Goal: Transaction & Acquisition: Subscribe to service/newsletter

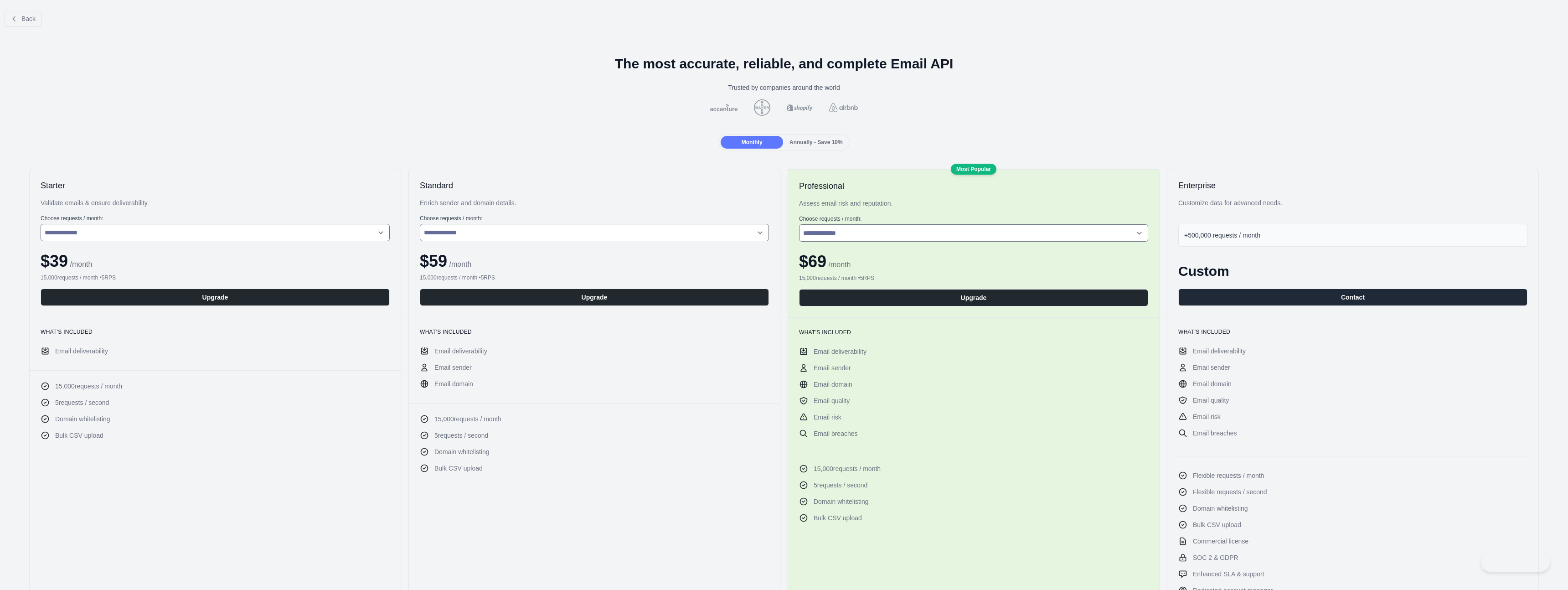
select select "*"
click at [304, 295] on button "Upgrade" at bounding box center [215, 297] width 349 height 17
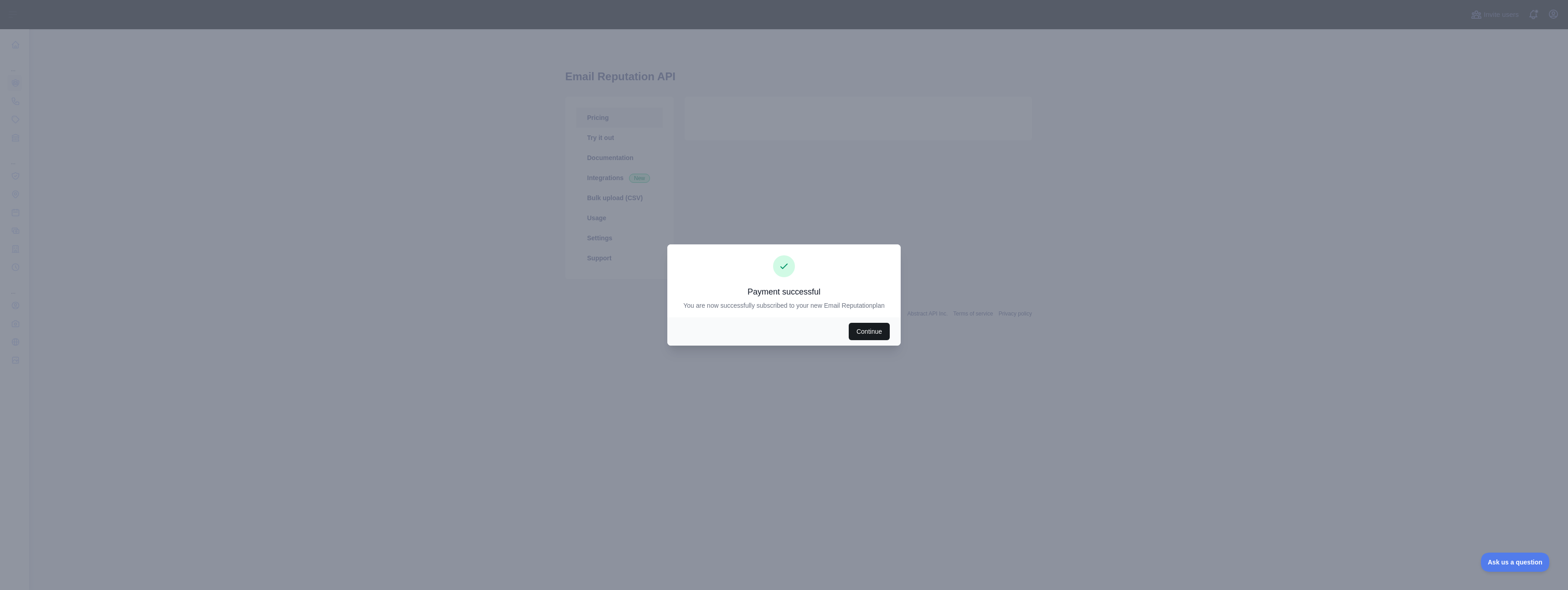
click at [878, 335] on button "Continue" at bounding box center [869, 331] width 41 height 17
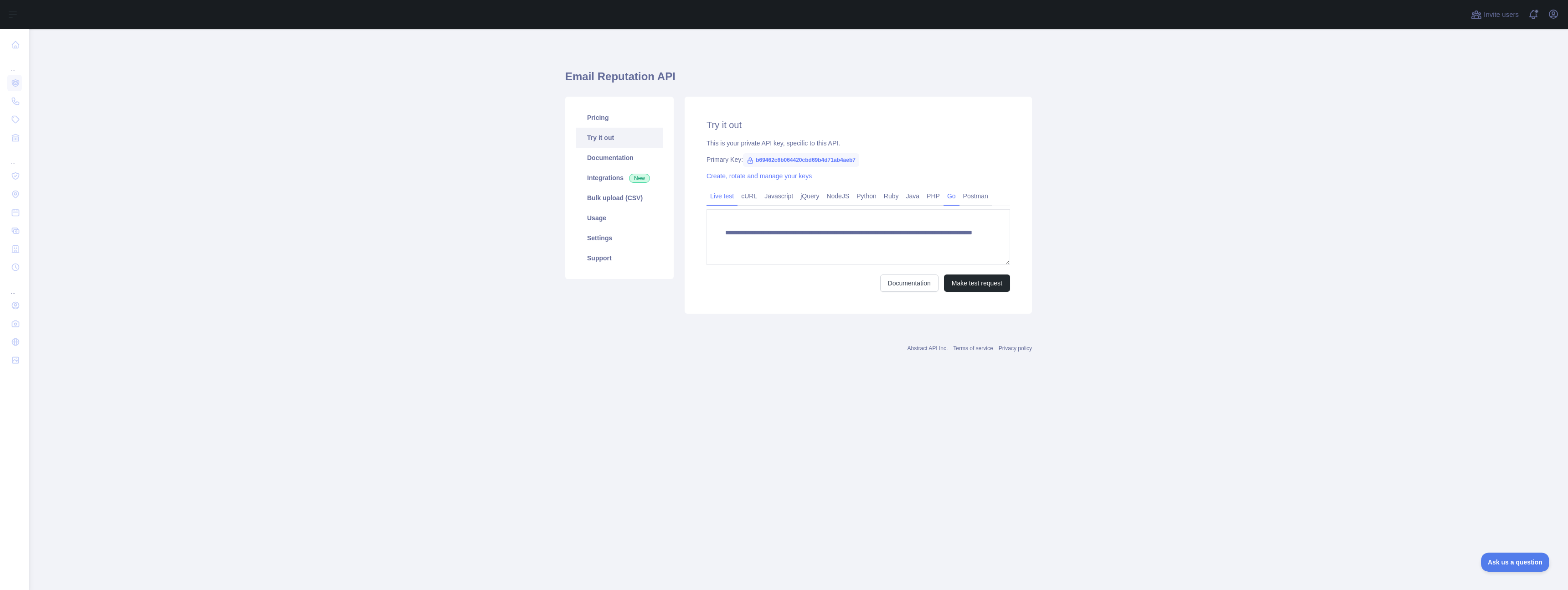
click at [959, 197] on link "Go" at bounding box center [951, 196] width 16 height 15
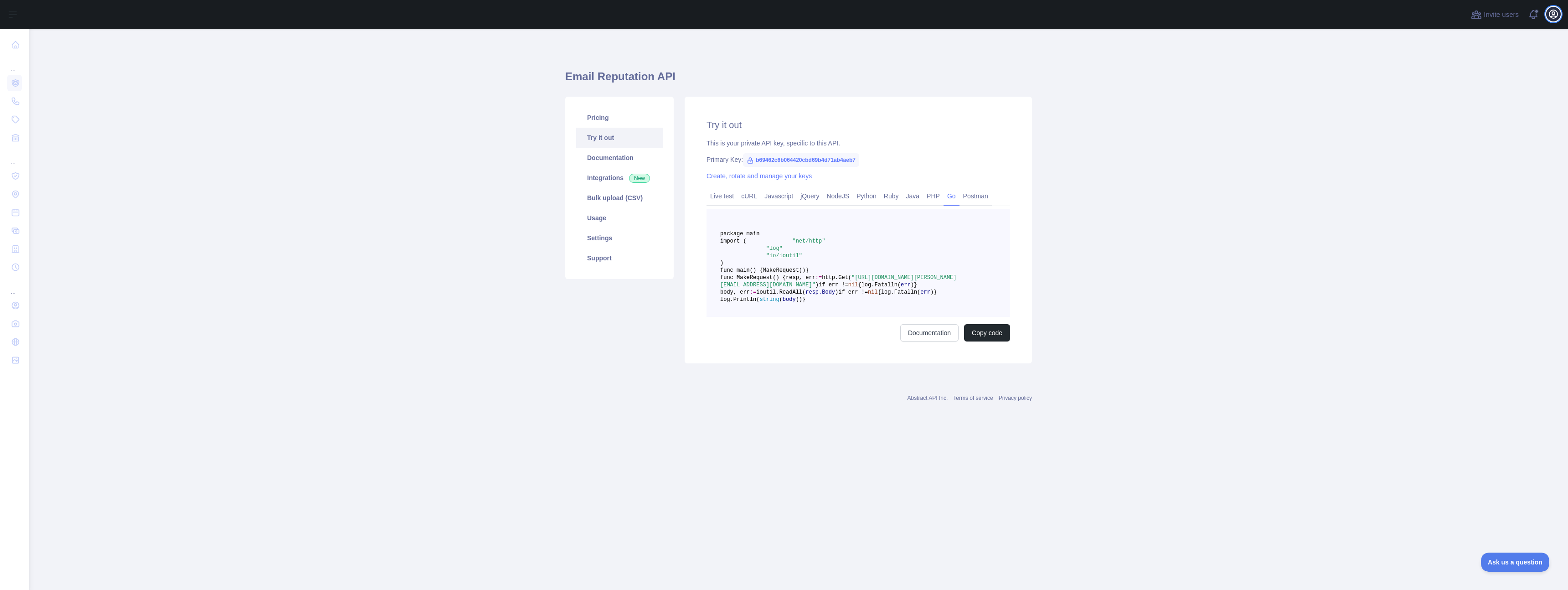
click at [1550, 13] on icon "button" at bounding box center [1553, 14] width 11 height 11
drag, startPoint x: 1300, startPoint y: 85, endPoint x: 1304, endPoint y: 48, distance: 37.2
click at [1302, 80] on main "Email Reputation API Pricing Try it out Documentation Integrations New Bulk upl…" at bounding box center [799, 309] width 1539 height 561
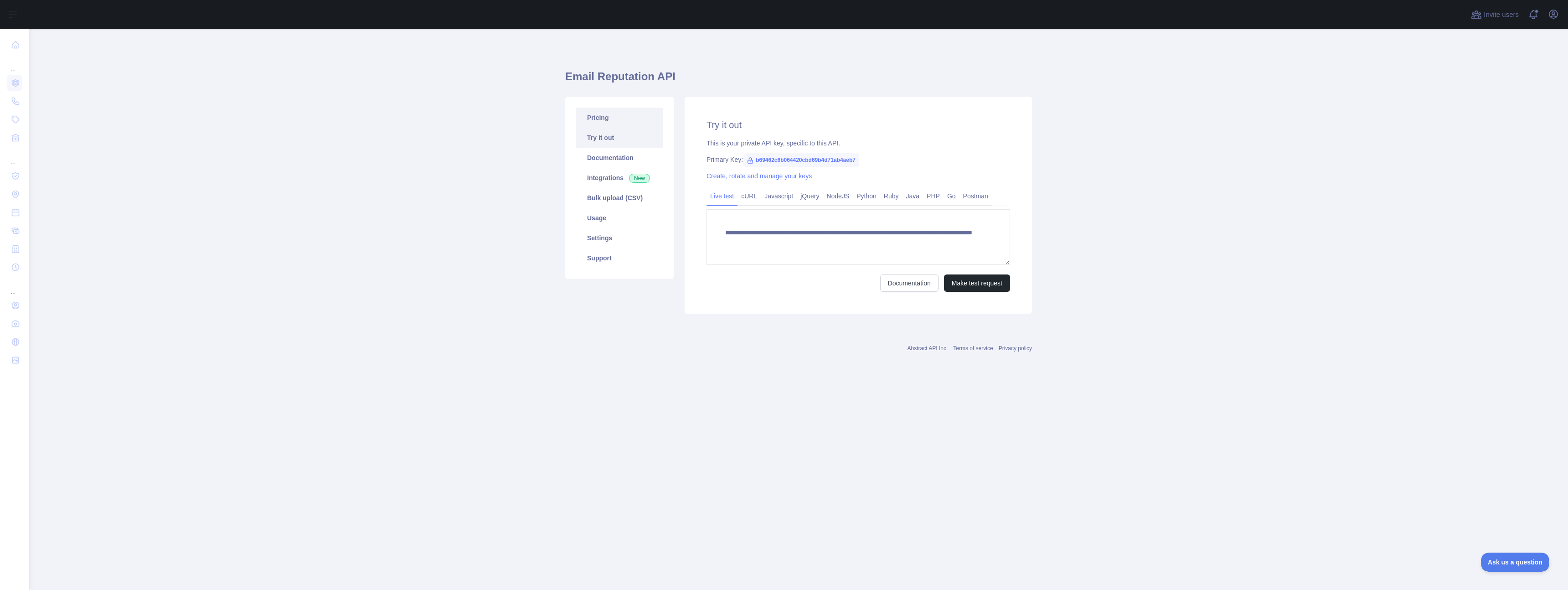
click at [606, 118] on link "Pricing" at bounding box center [620, 118] width 86 height 20
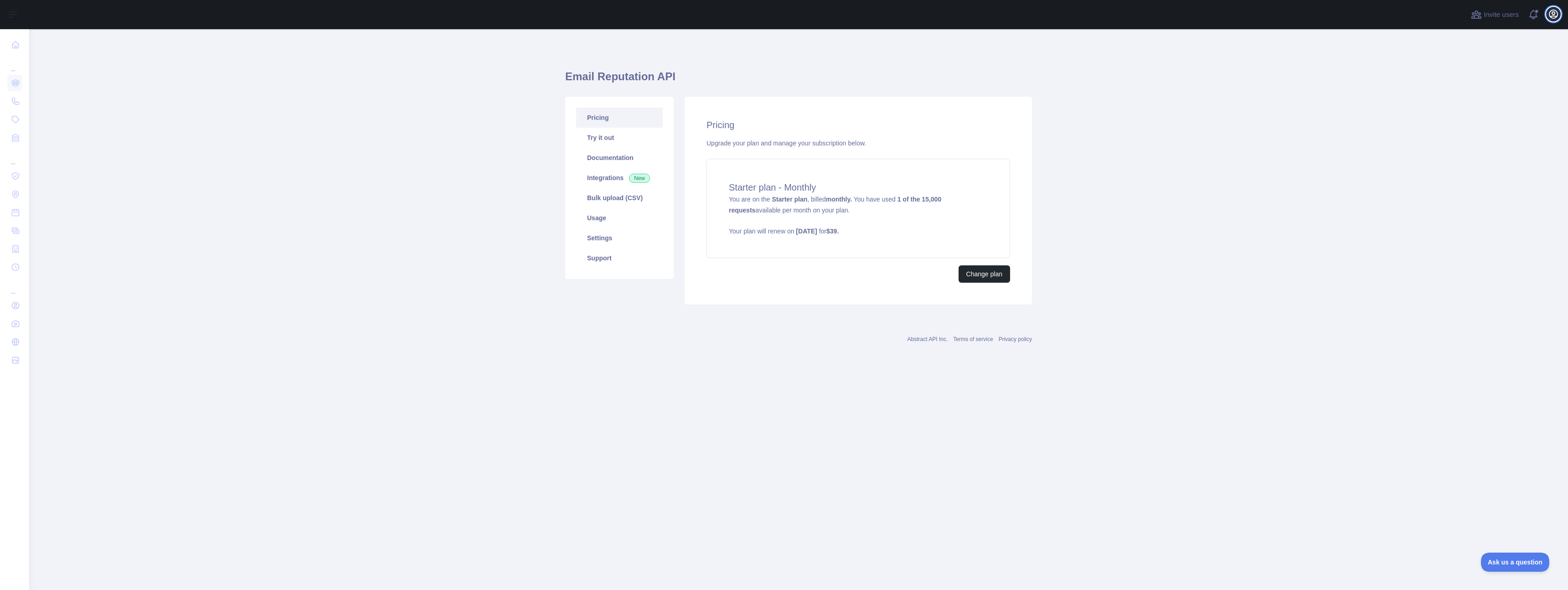
click at [1551, 15] on icon "button" at bounding box center [1553, 14] width 11 height 11
click at [1482, 97] on button "Billing" at bounding box center [1510, 99] width 102 height 16
